Goal: Navigation & Orientation: Find specific page/section

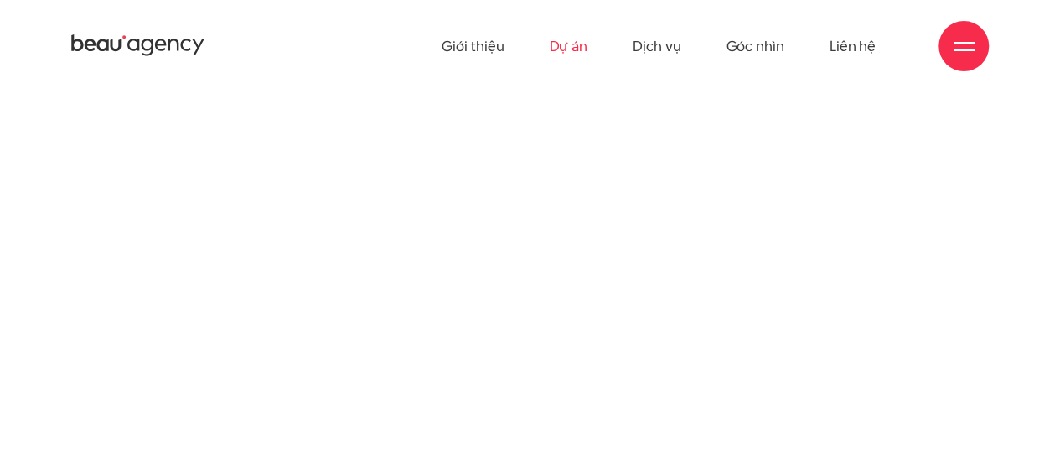
click at [559, 51] on link "Dự án" at bounding box center [568, 46] width 39 height 92
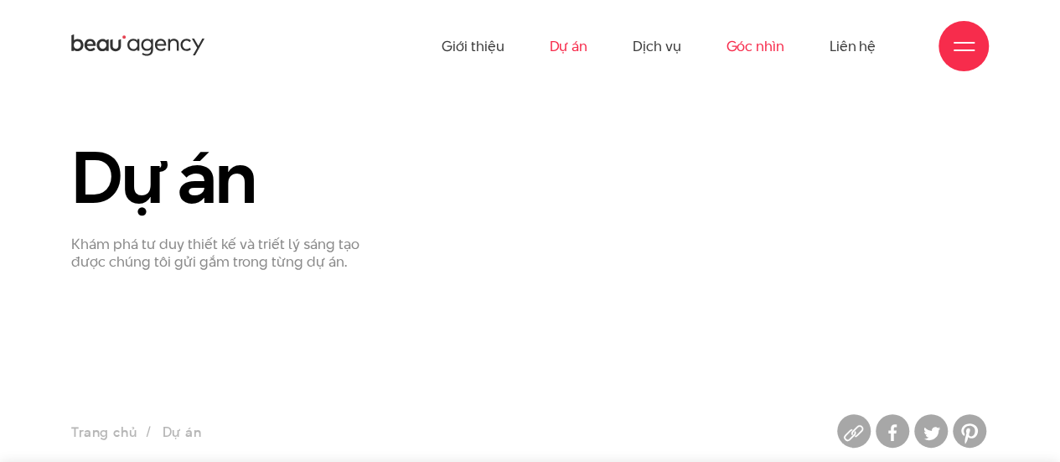
click at [732, 44] on link "Góc nhìn" at bounding box center [754, 46] width 58 height 92
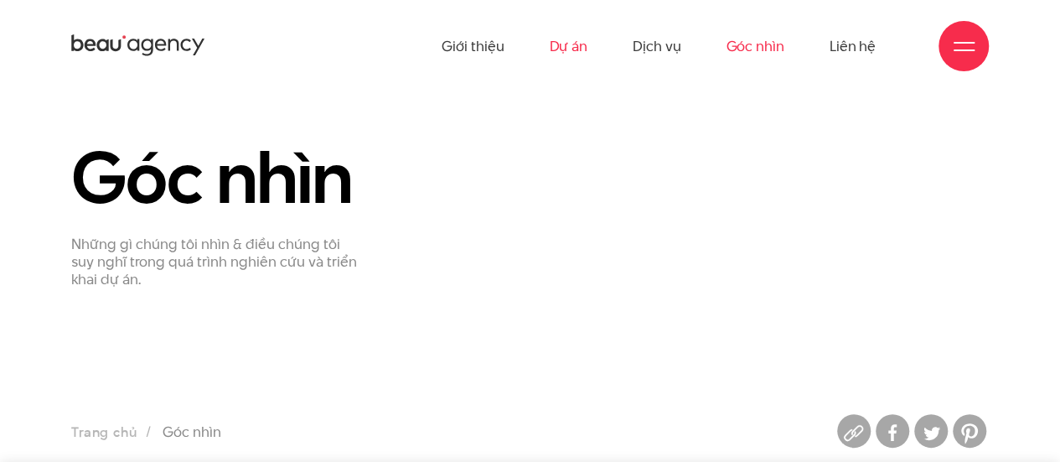
click at [581, 46] on link "Dự án" at bounding box center [568, 46] width 39 height 92
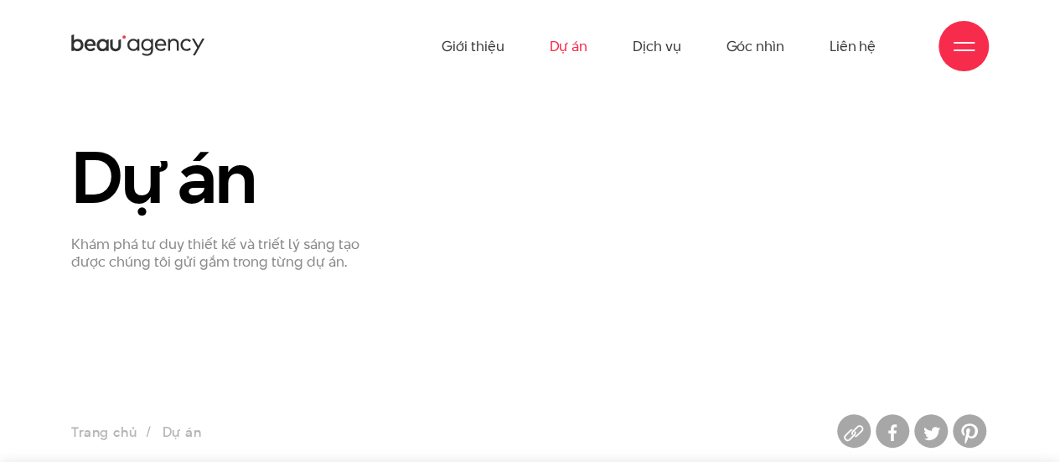
click at [573, 43] on link "Dự án" at bounding box center [568, 46] width 39 height 92
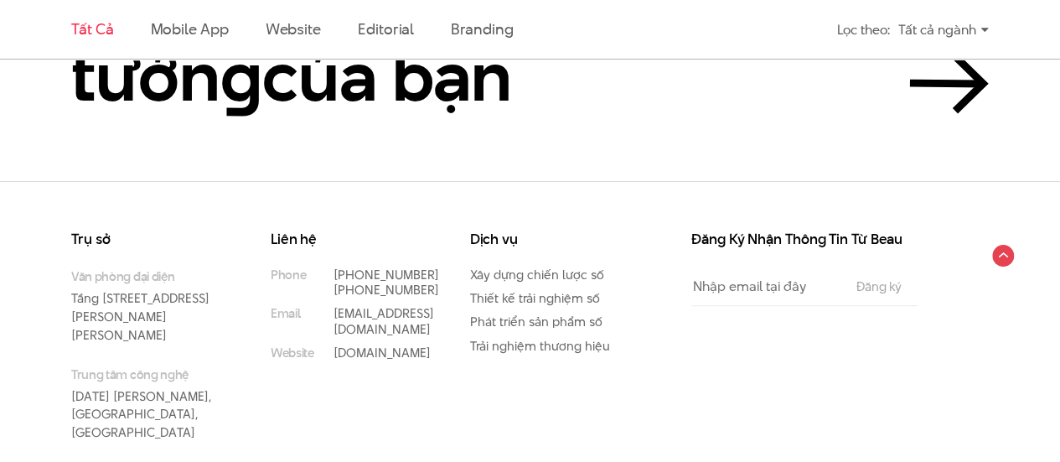
scroll to position [3466, 0]
